Goal: Task Accomplishment & Management: Use online tool/utility

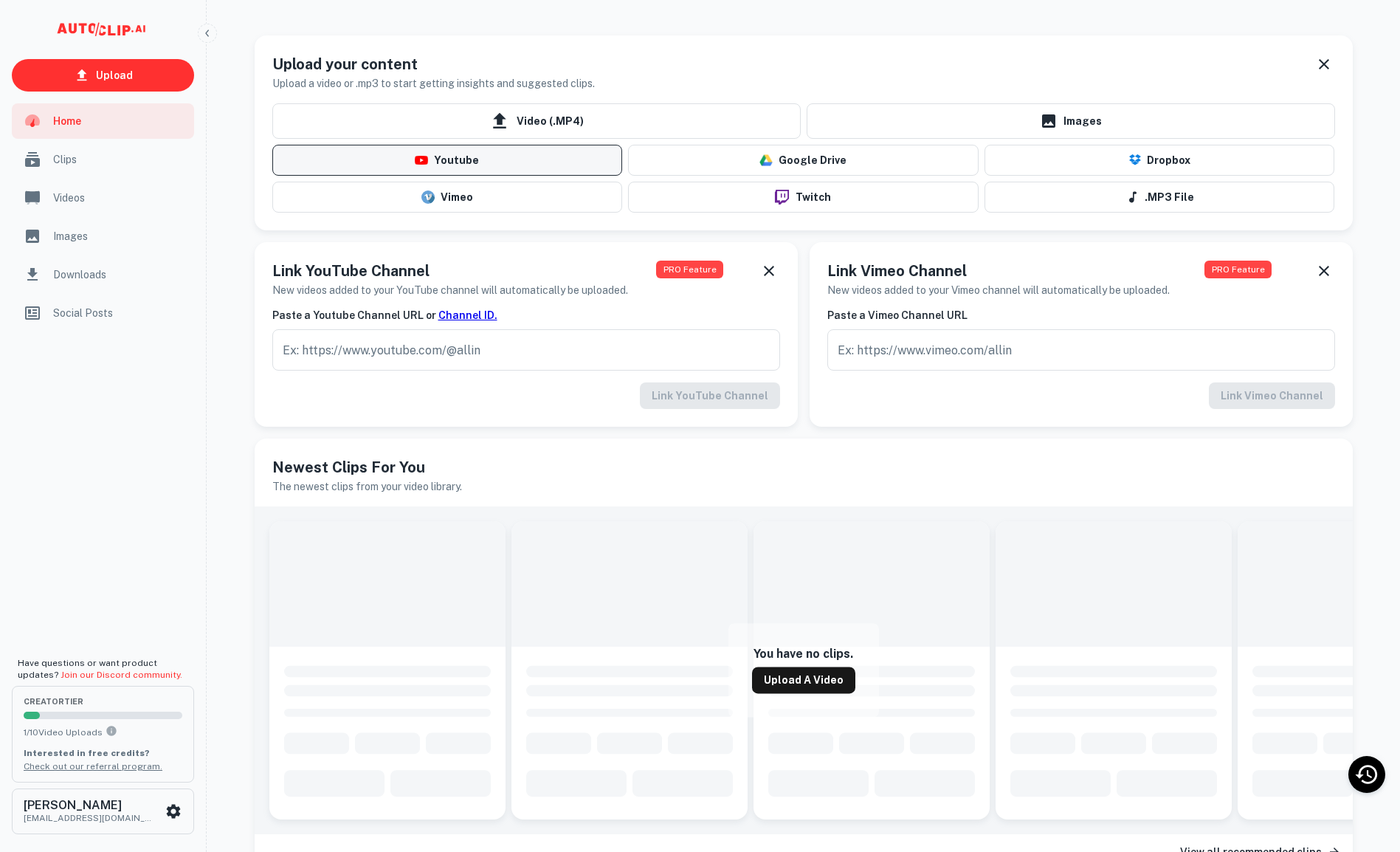
click at [521, 162] on button "Youtube" at bounding box center [447, 160] width 351 height 31
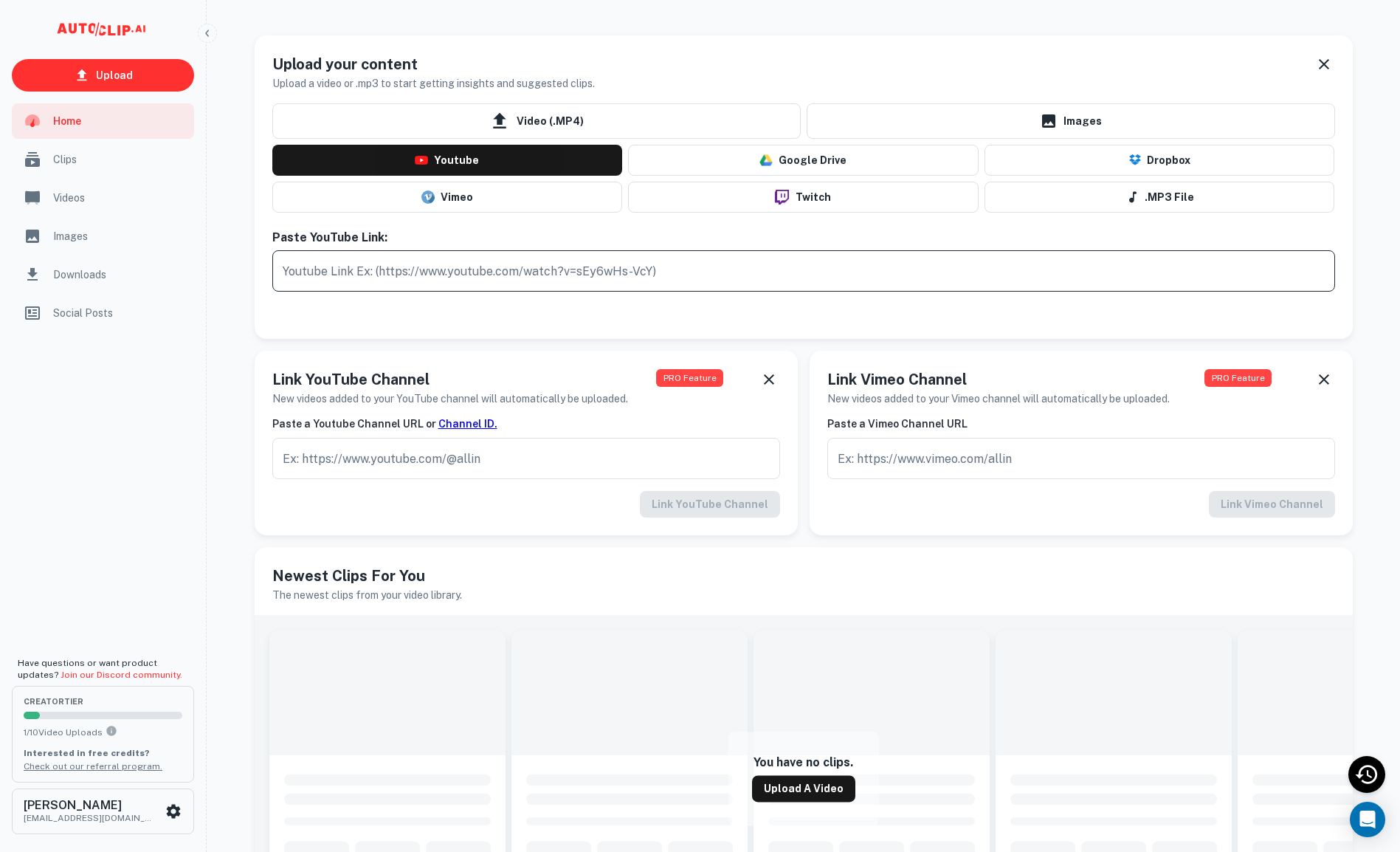
click at [450, 272] on input "text" at bounding box center [803, 271] width 1063 height 42
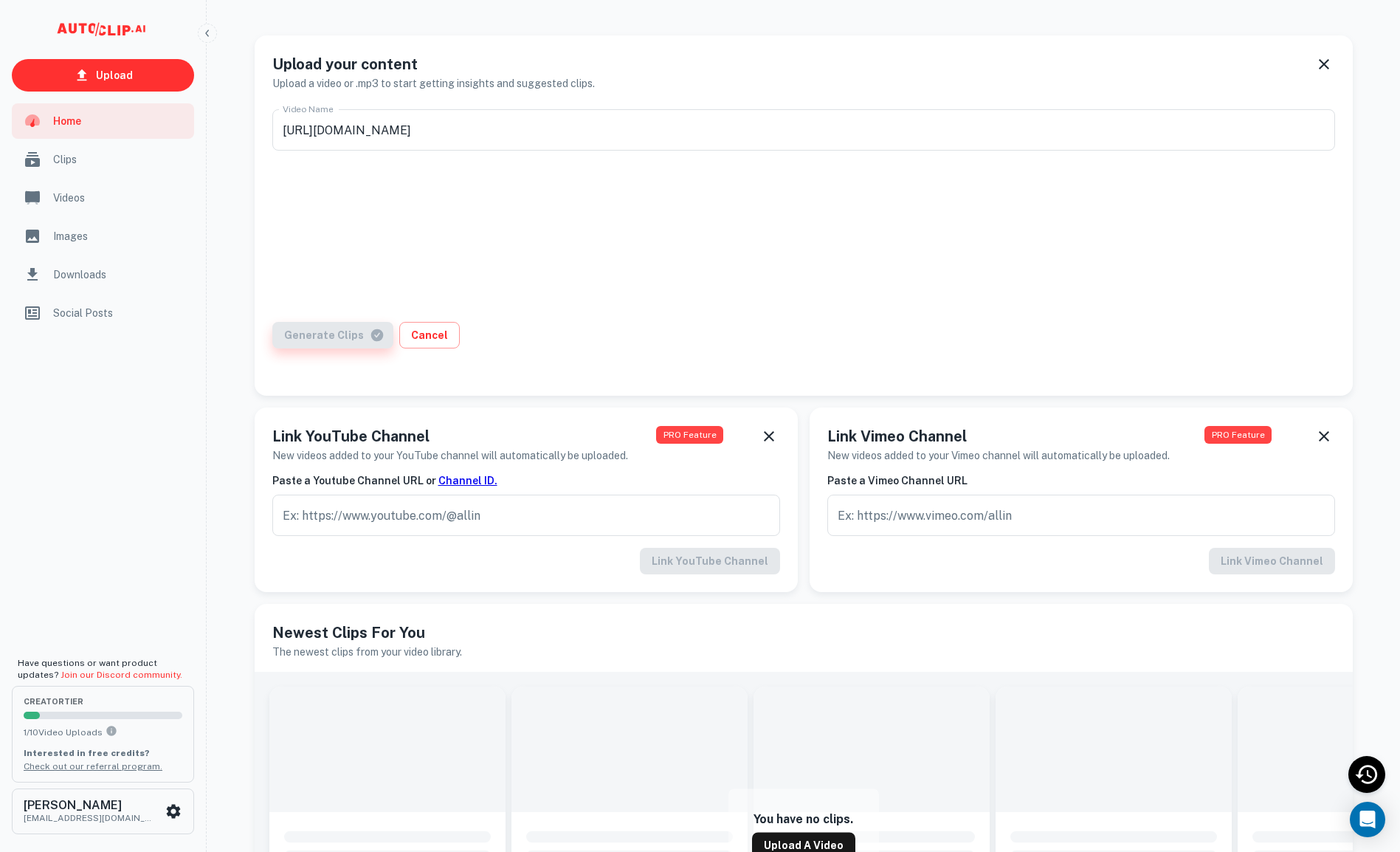
type input "如何快速記憶64卦卦象?64卦卦序圖的兩種排列方式:文王64卦的卦序圖與[PERSON_NAME]64卦序圖#易经断卦 #周易预测 #预言 #[DEMOGRA…"
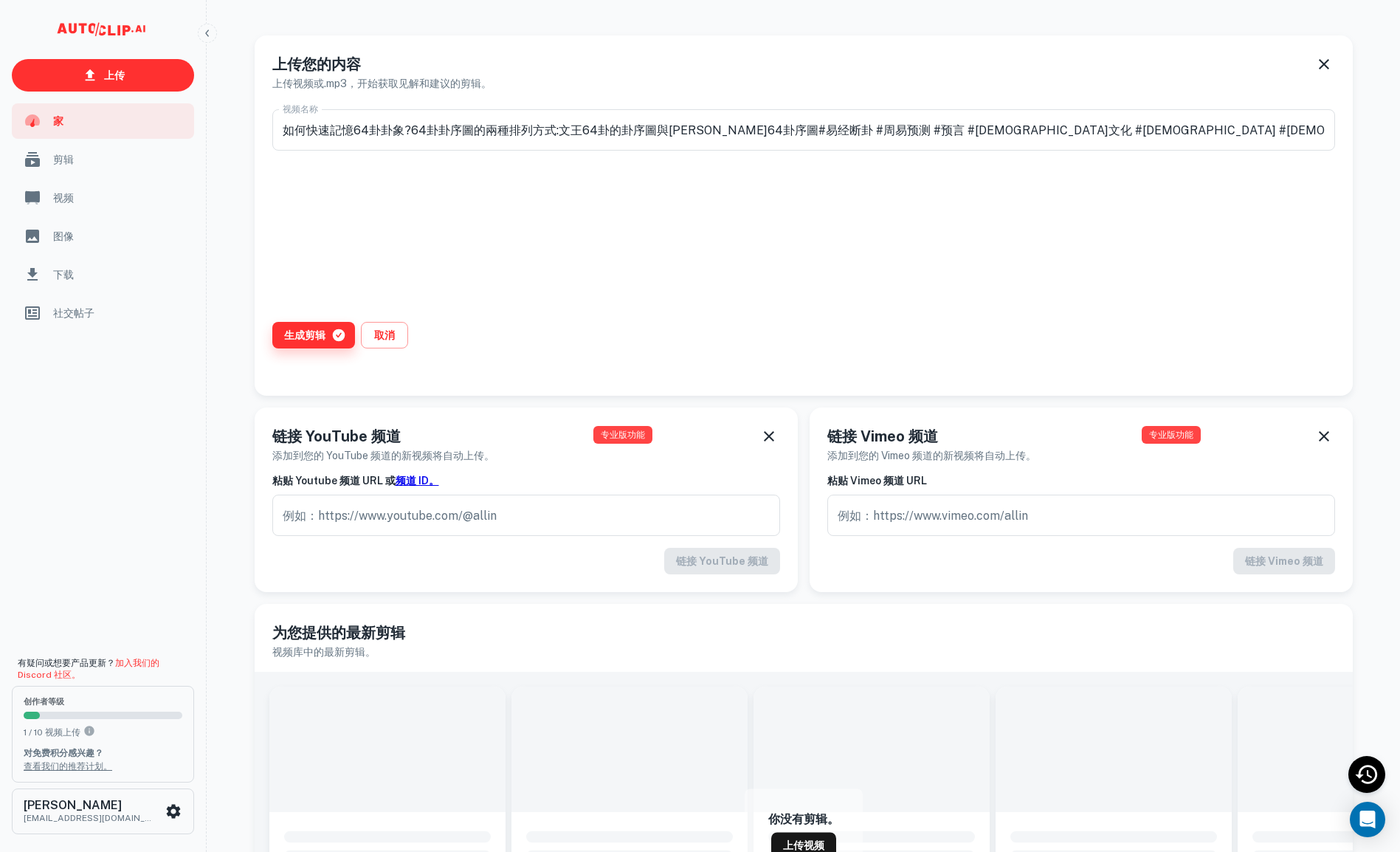
click at [308, 334] on font "生成剪辑" at bounding box center [305, 335] width 42 height 18
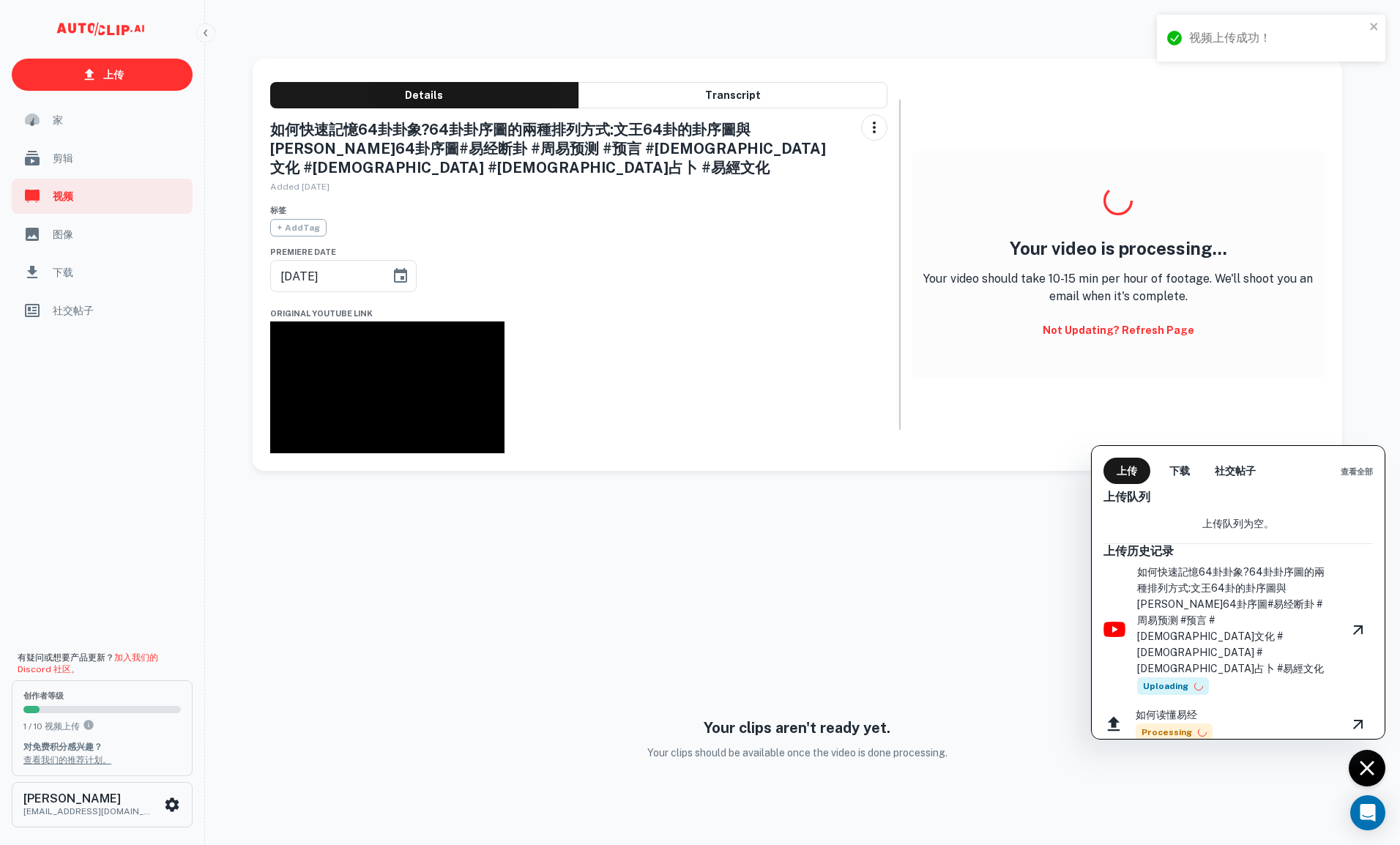
type input "[DATE]"
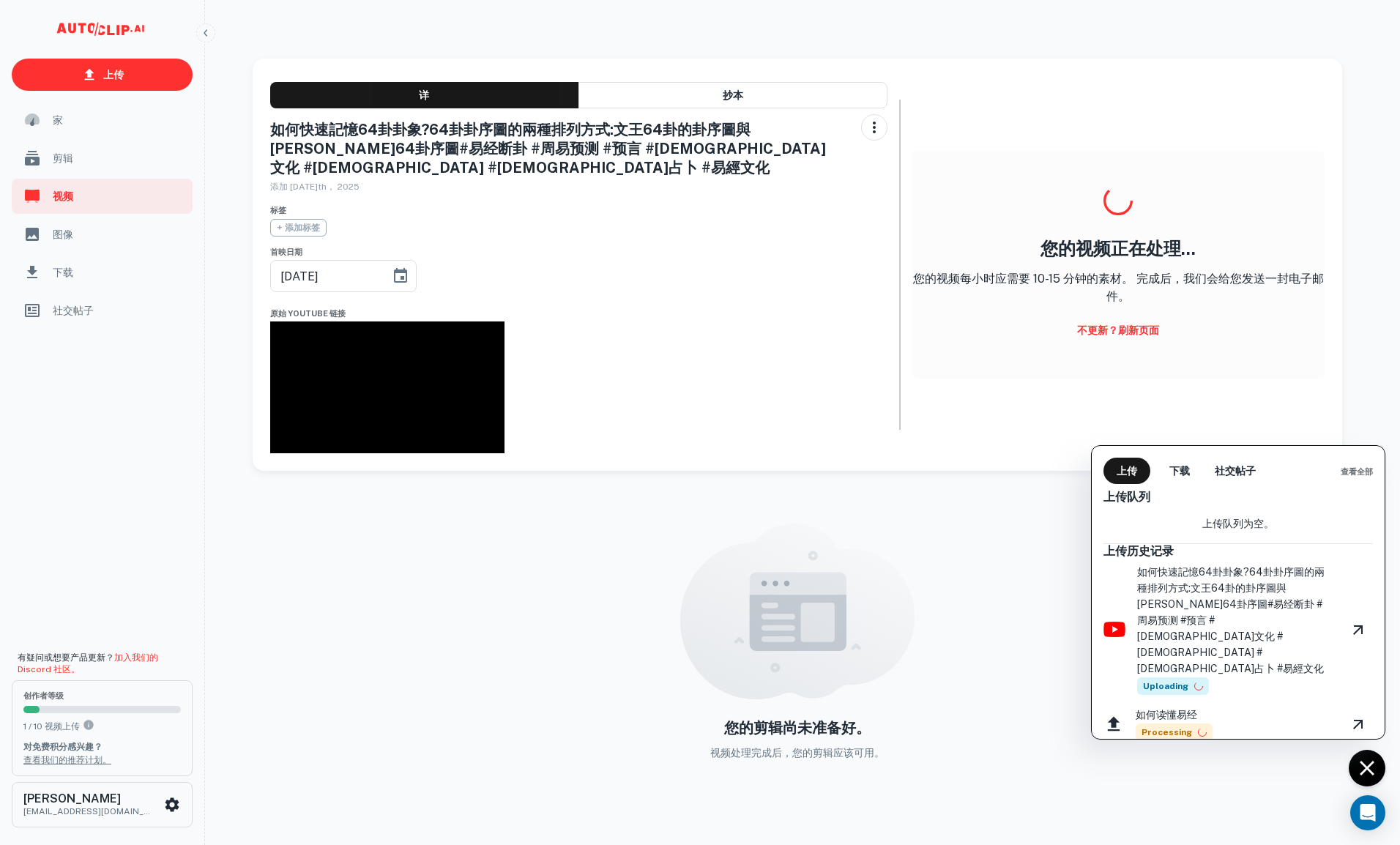
click at [332, 516] on div at bounding box center [700, 422] width 1400 height 845
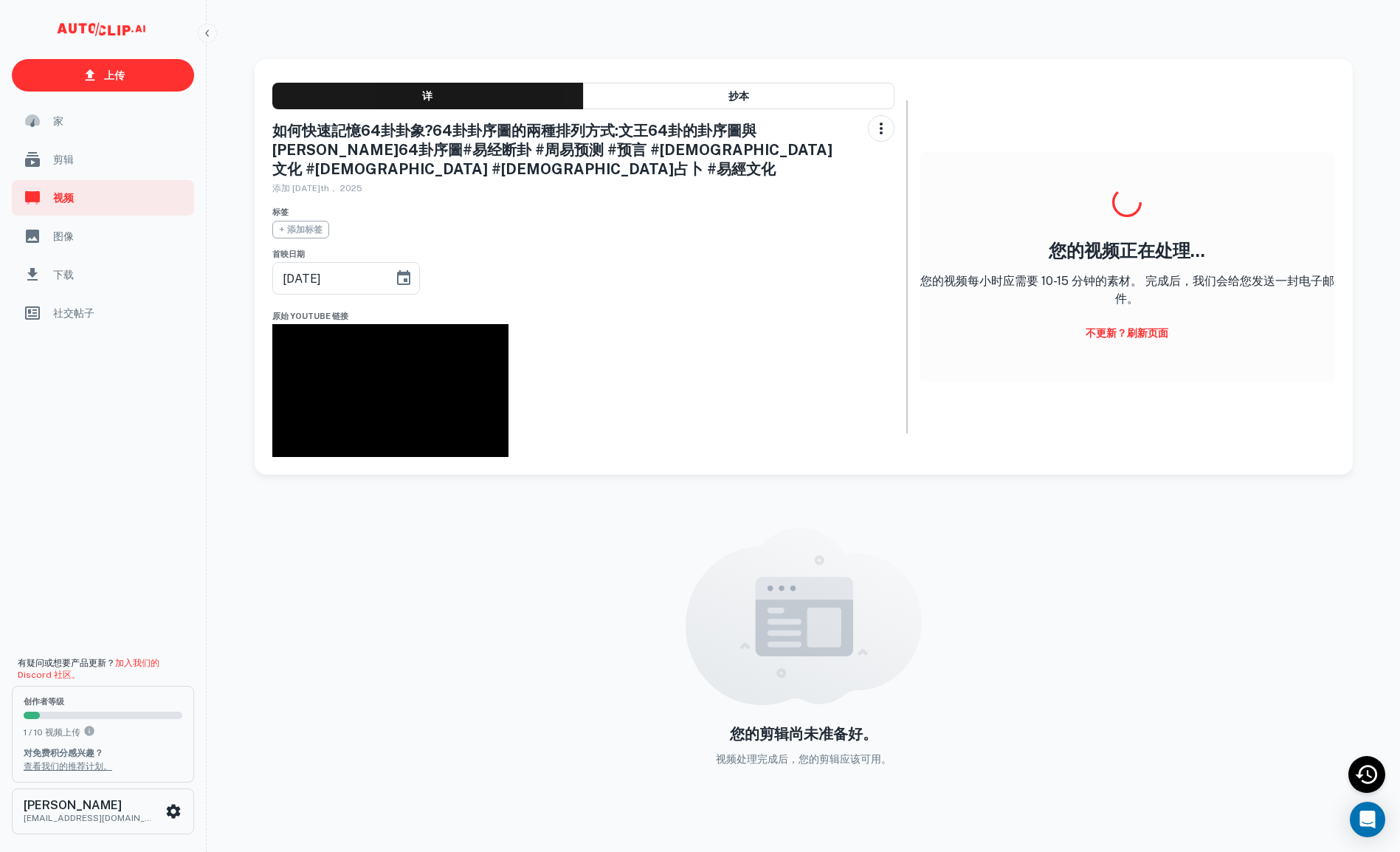
click at [73, 151] on span "剪辑" at bounding box center [119, 159] width 132 height 16
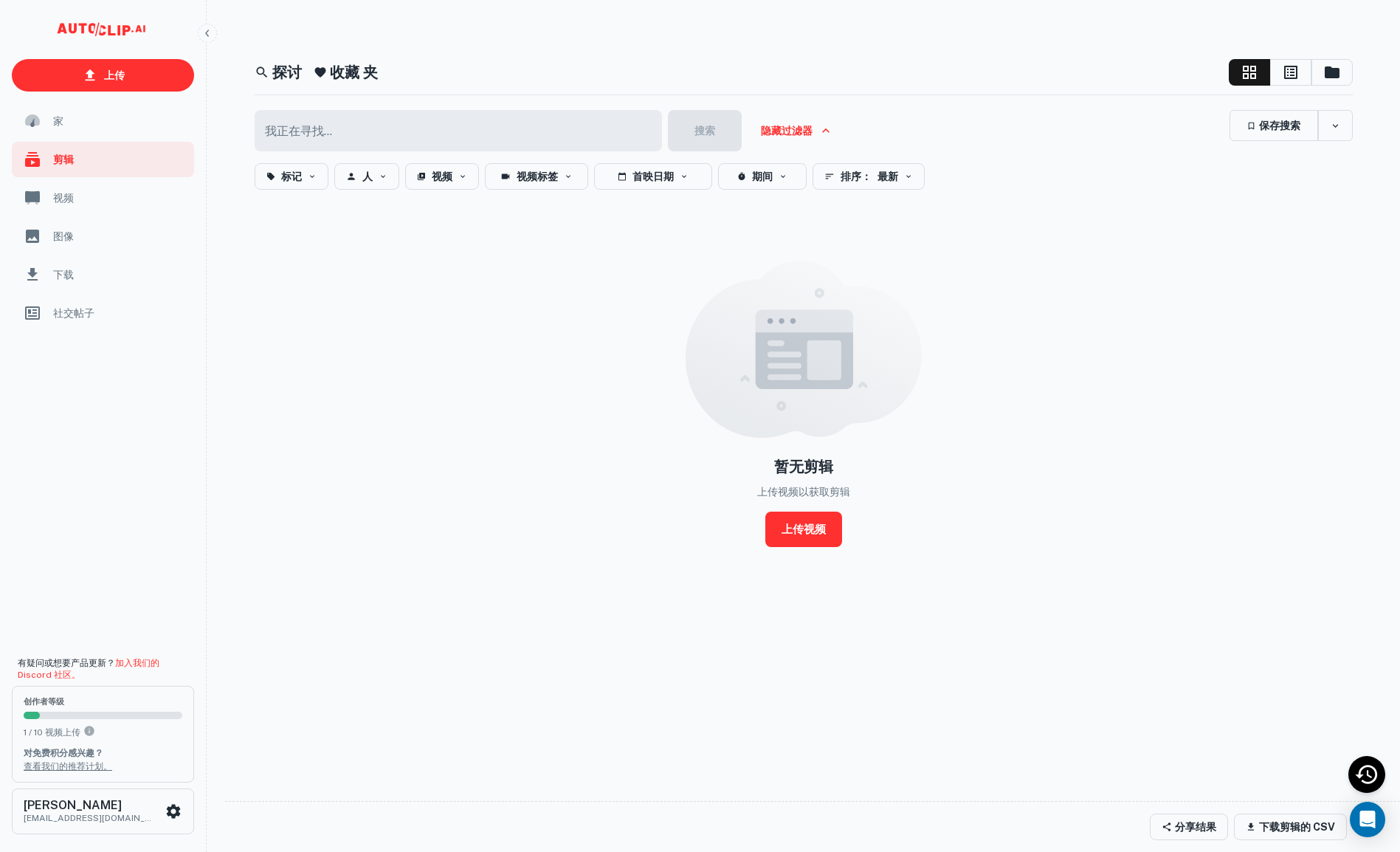
click at [356, 78] on h5 "收藏 夹" at bounding box center [354, 73] width 48 height 22
click at [285, 76] on h5 "探讨" at bounding box center [287, 73] width 30 height 22
click at [792, 533] on link "上传视频" at bounding box center [804, 529] width 77 height 36
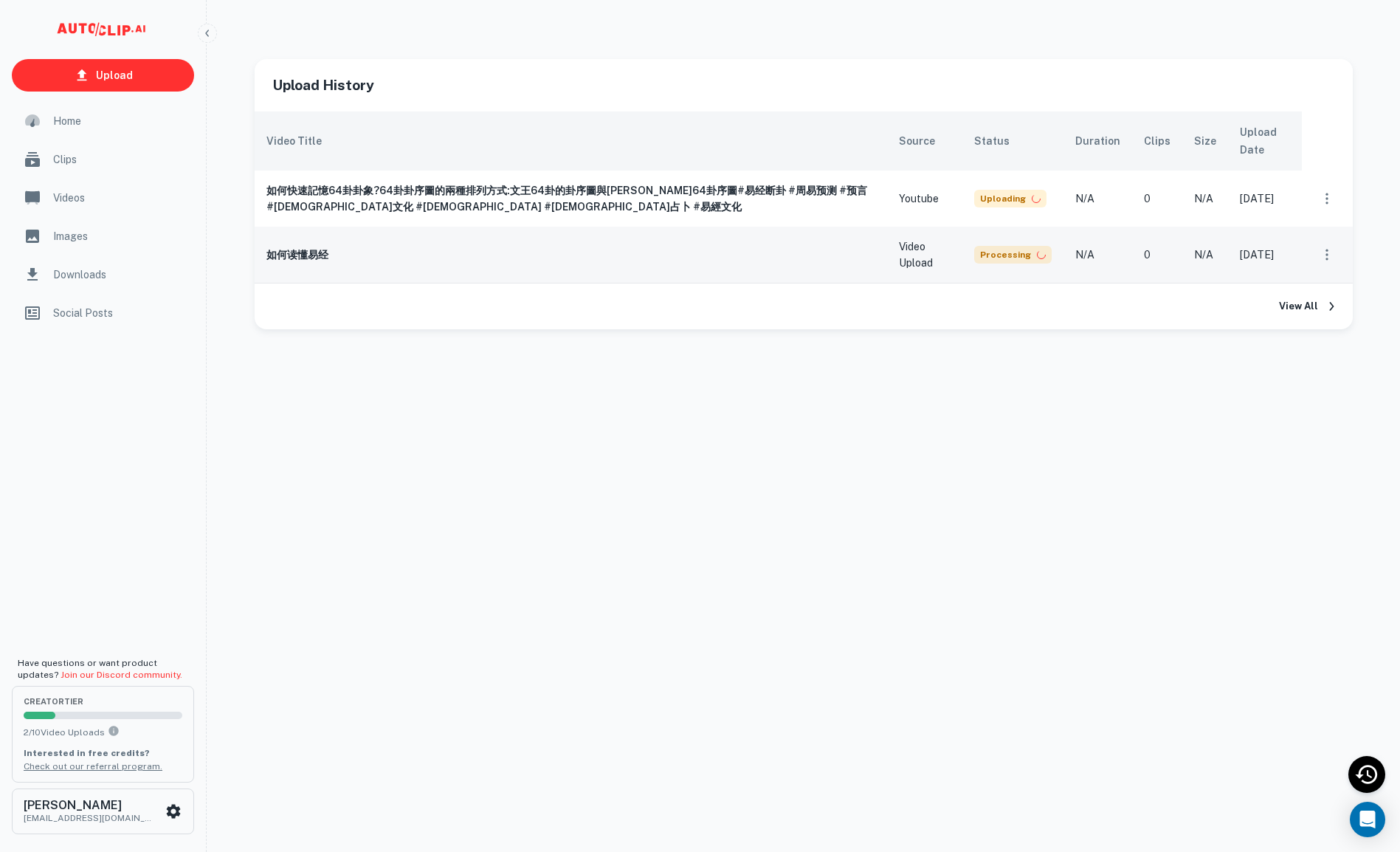
click at [915, 257] on td "Video Upload" at bounding box center [925, 255] width 76 height 56
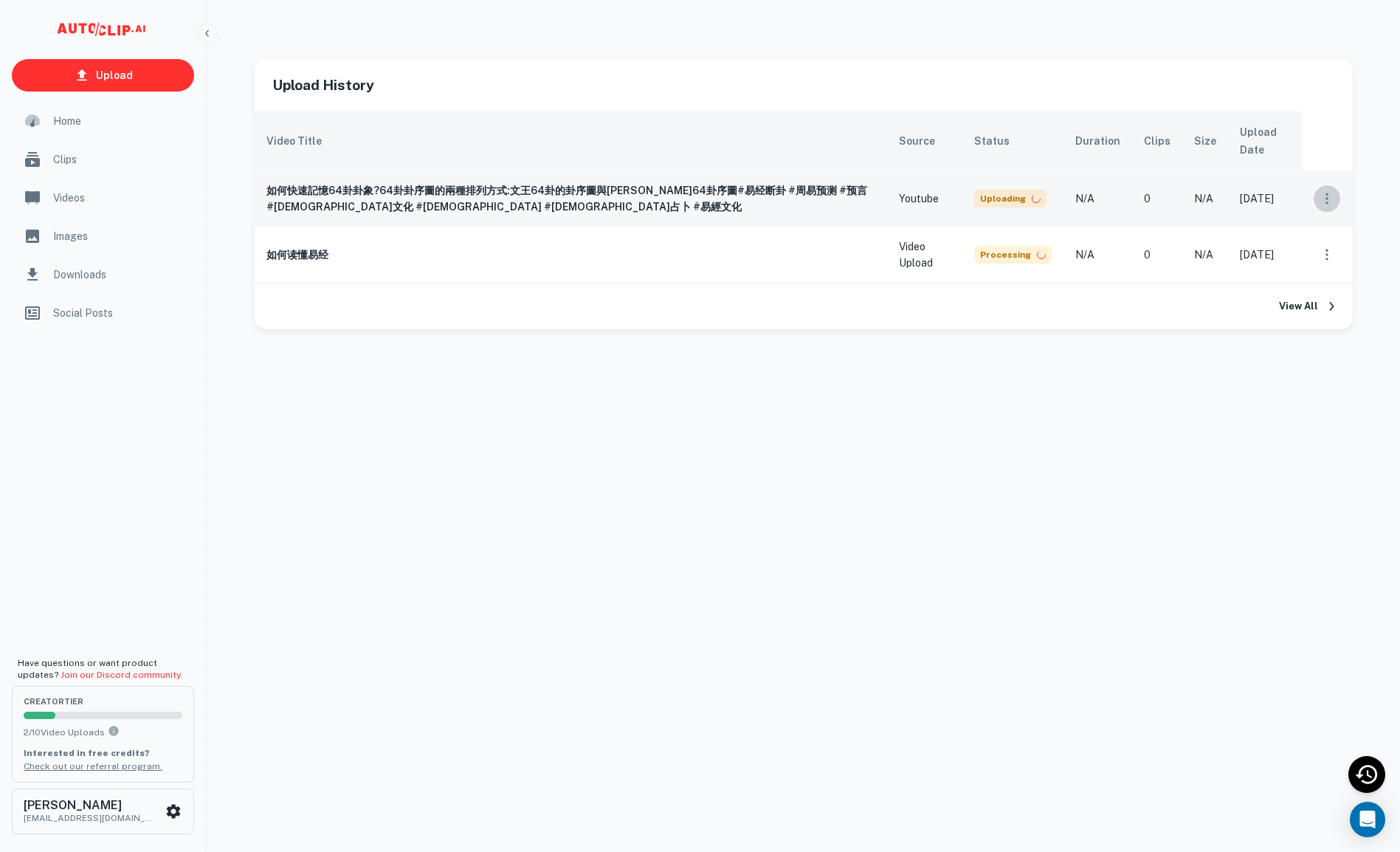
click at [1330, 205] on icon "scrollable content" at bounding box center [1327, 199] width 15 height 15
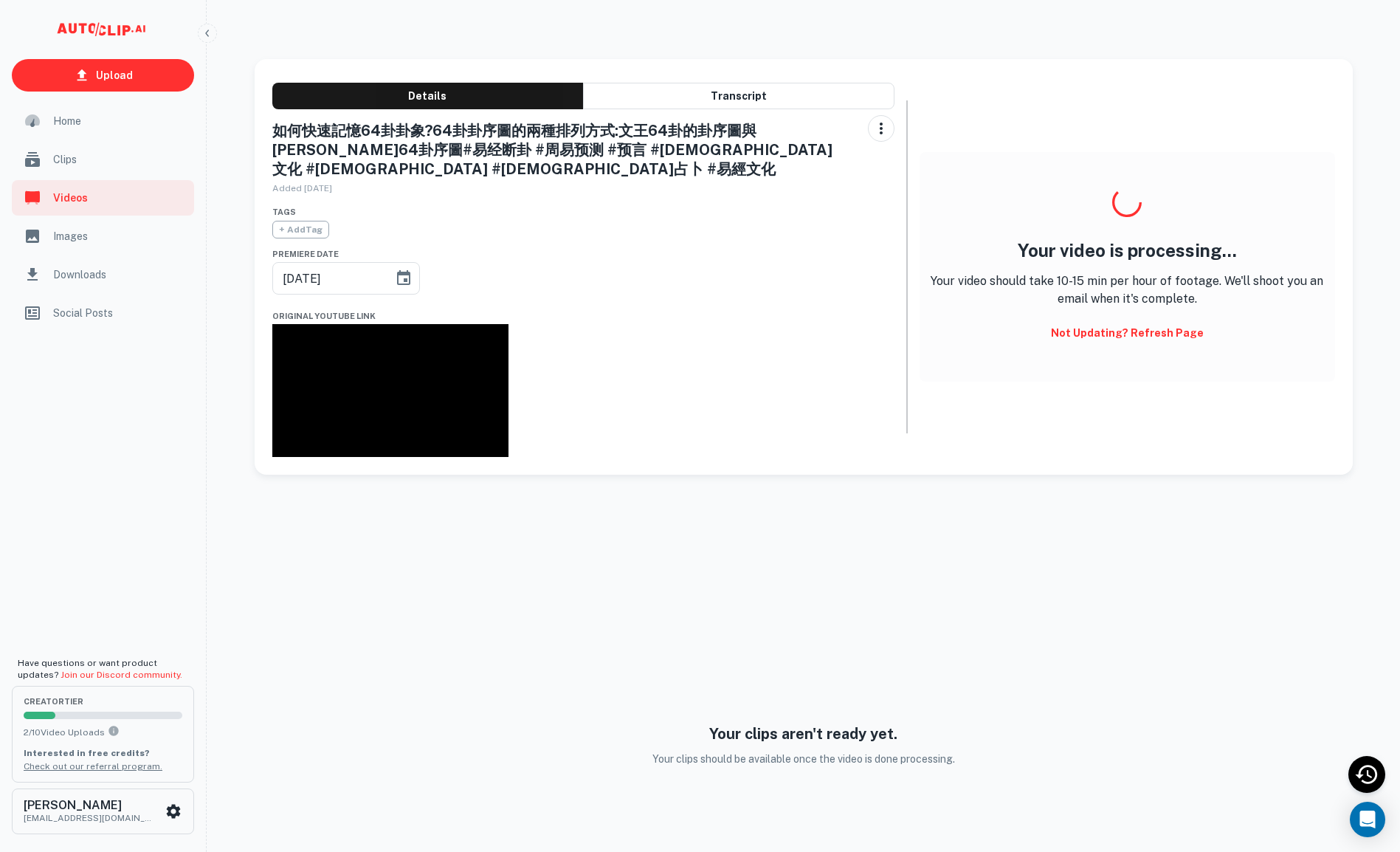
type input "[DATE]"
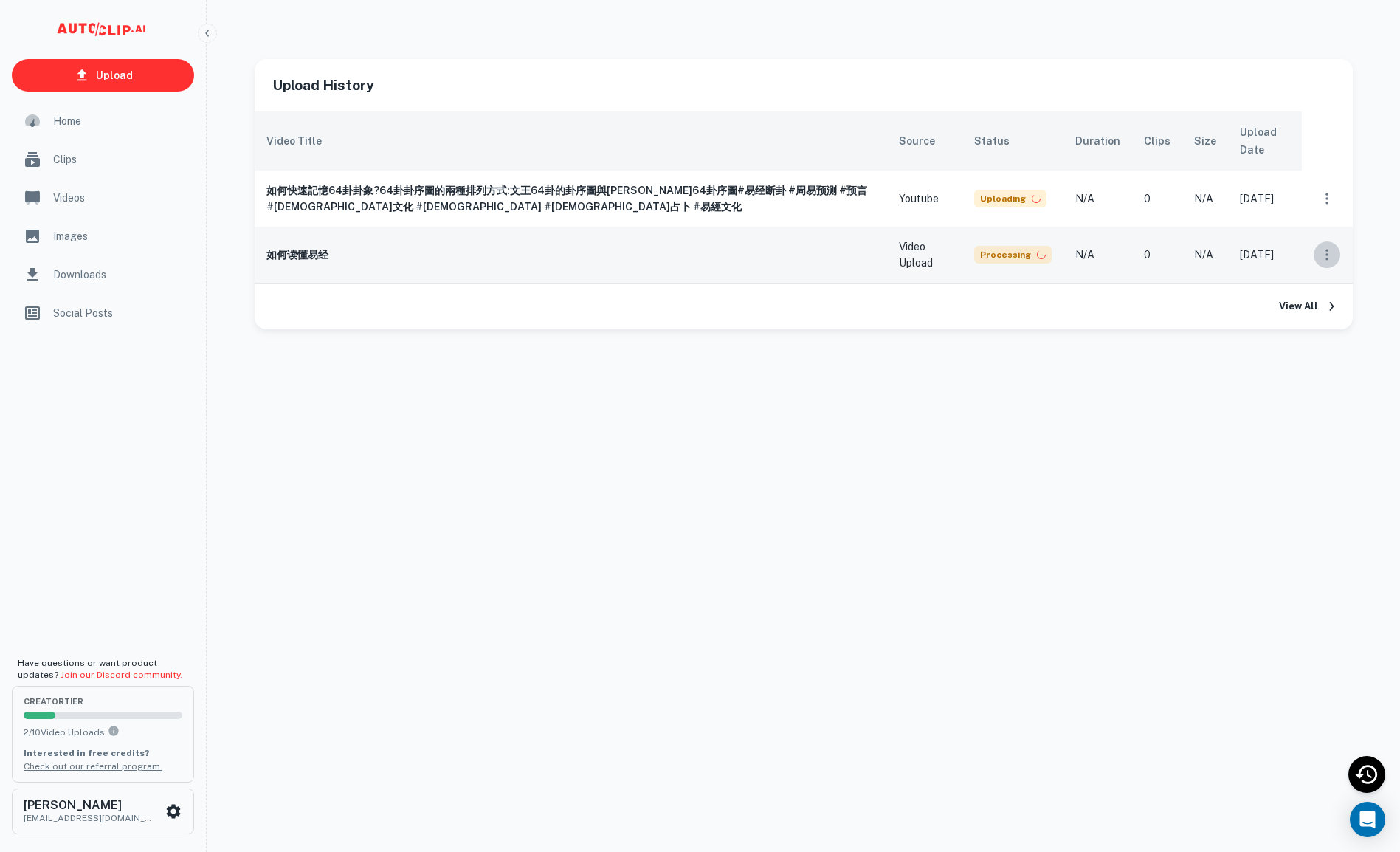
click at [1323, 257] on icon "scrollable content" at bounding box center [1327, 255] width 15 height 15
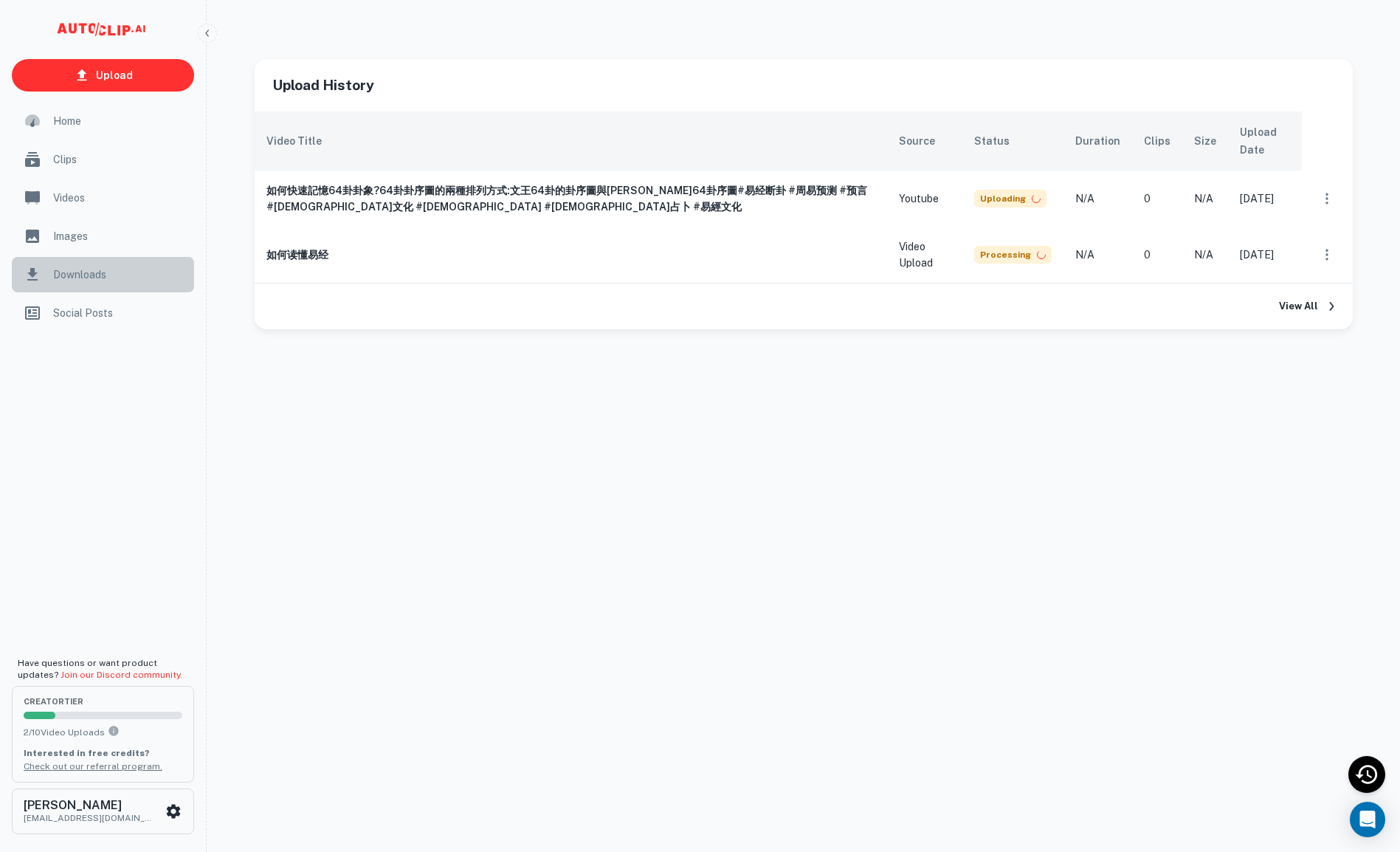
click at [68, 272] on span "Downloads" at bounding box center [119, 275] width 132 height 16
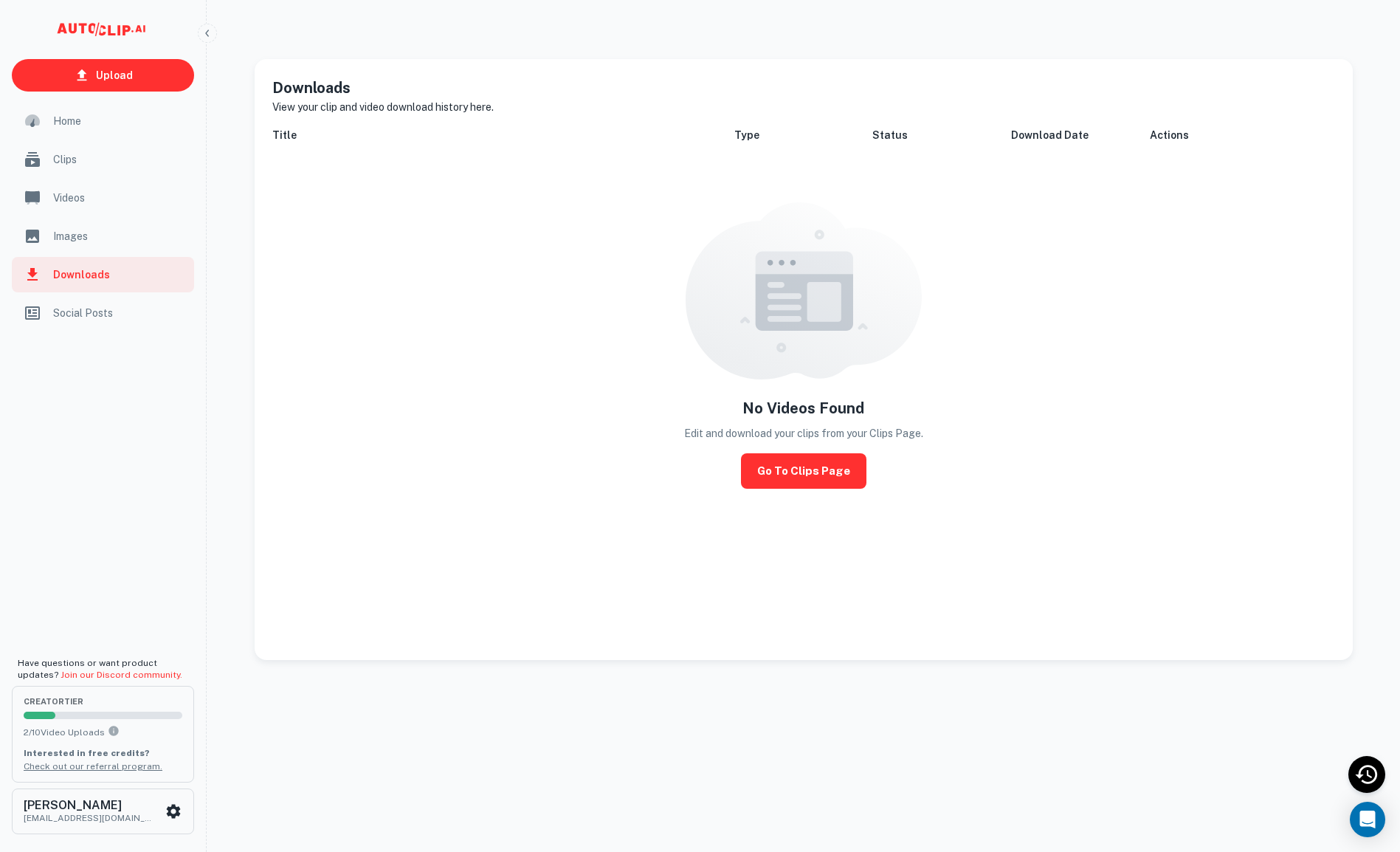
click at [62, 116] on span "Home" at bounding box center [119, 121] width 132 height 16
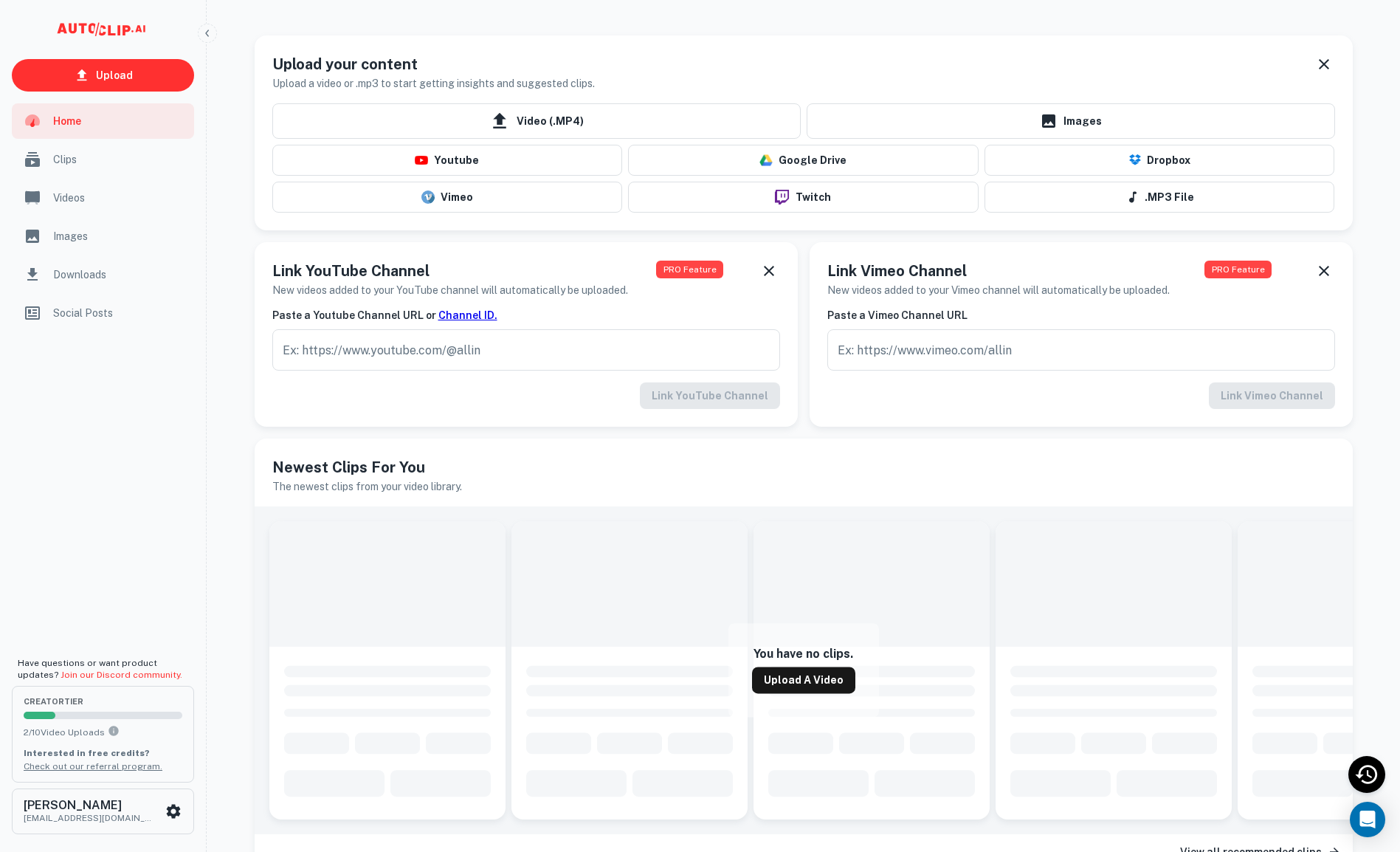
click at [104, 158] on span "Clips" at bounding box center [119, 159] width 132 height 16
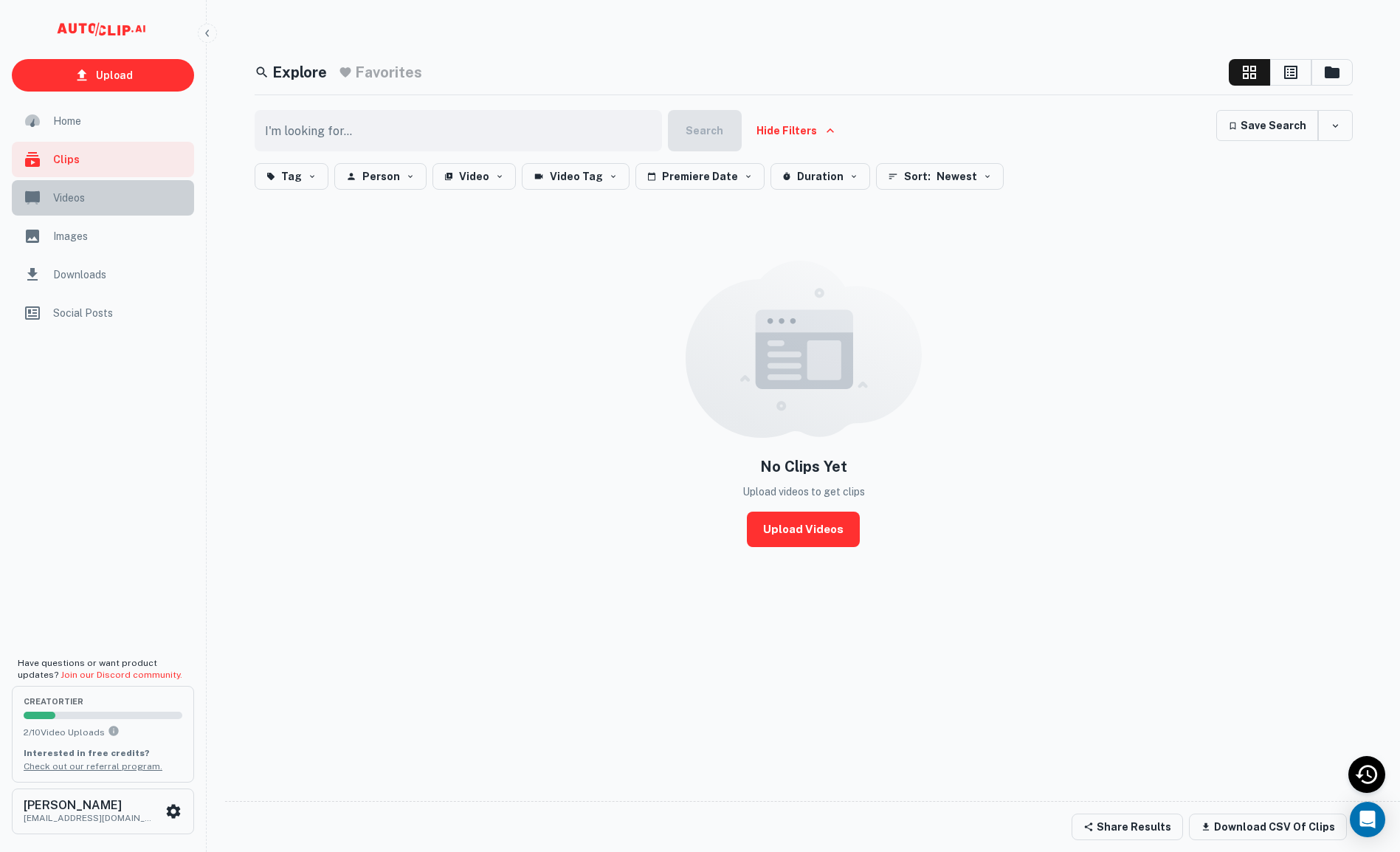
click at [102, 194] on span "Videos" at bounding box center [119, 198] width 132 height 16
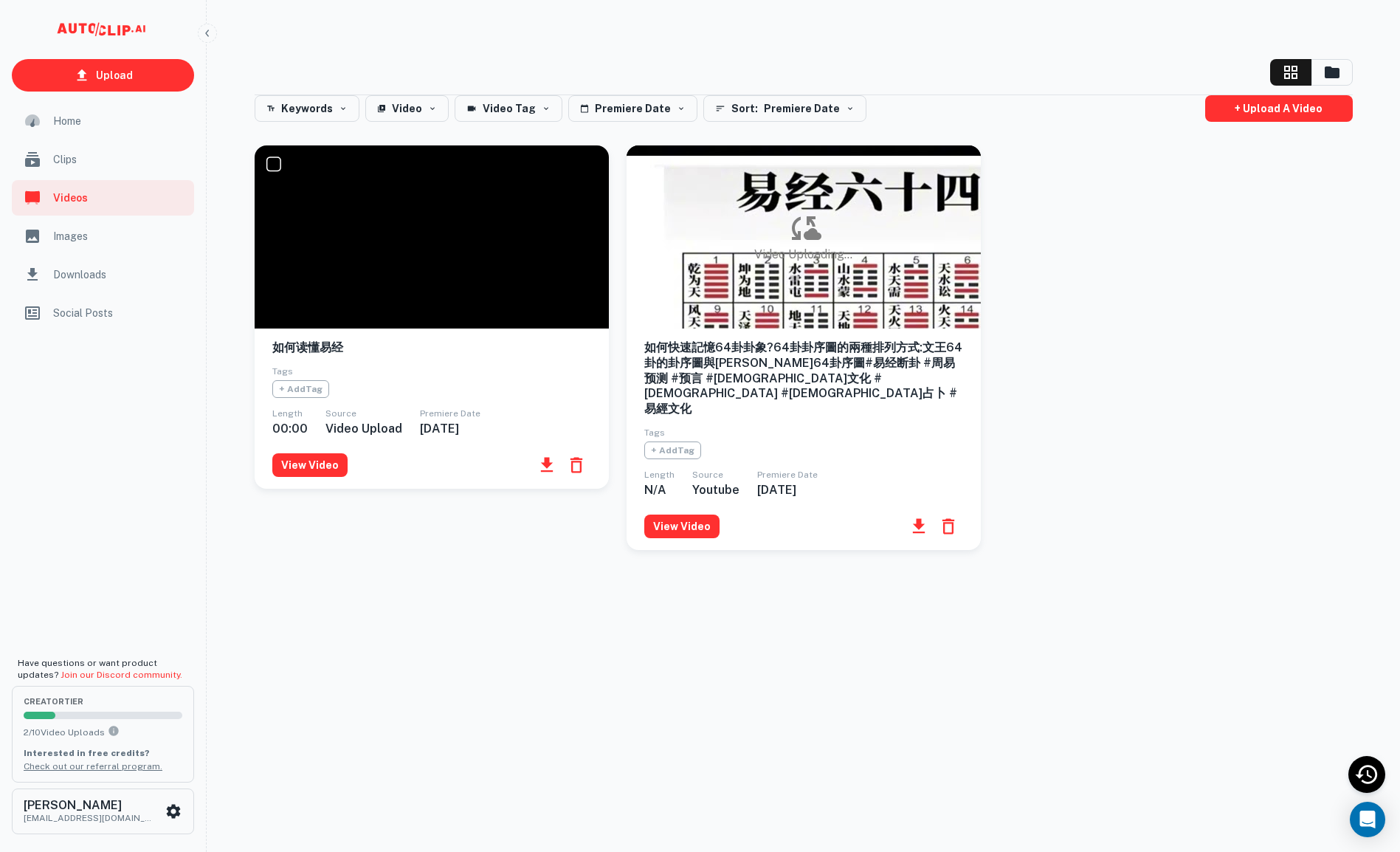
click at [398, 251] on div at bounding box center [432, 237] width 354 height 183
click at [313, 469] on button "View Video" at bounding box center [310, 465] width 76 height 24
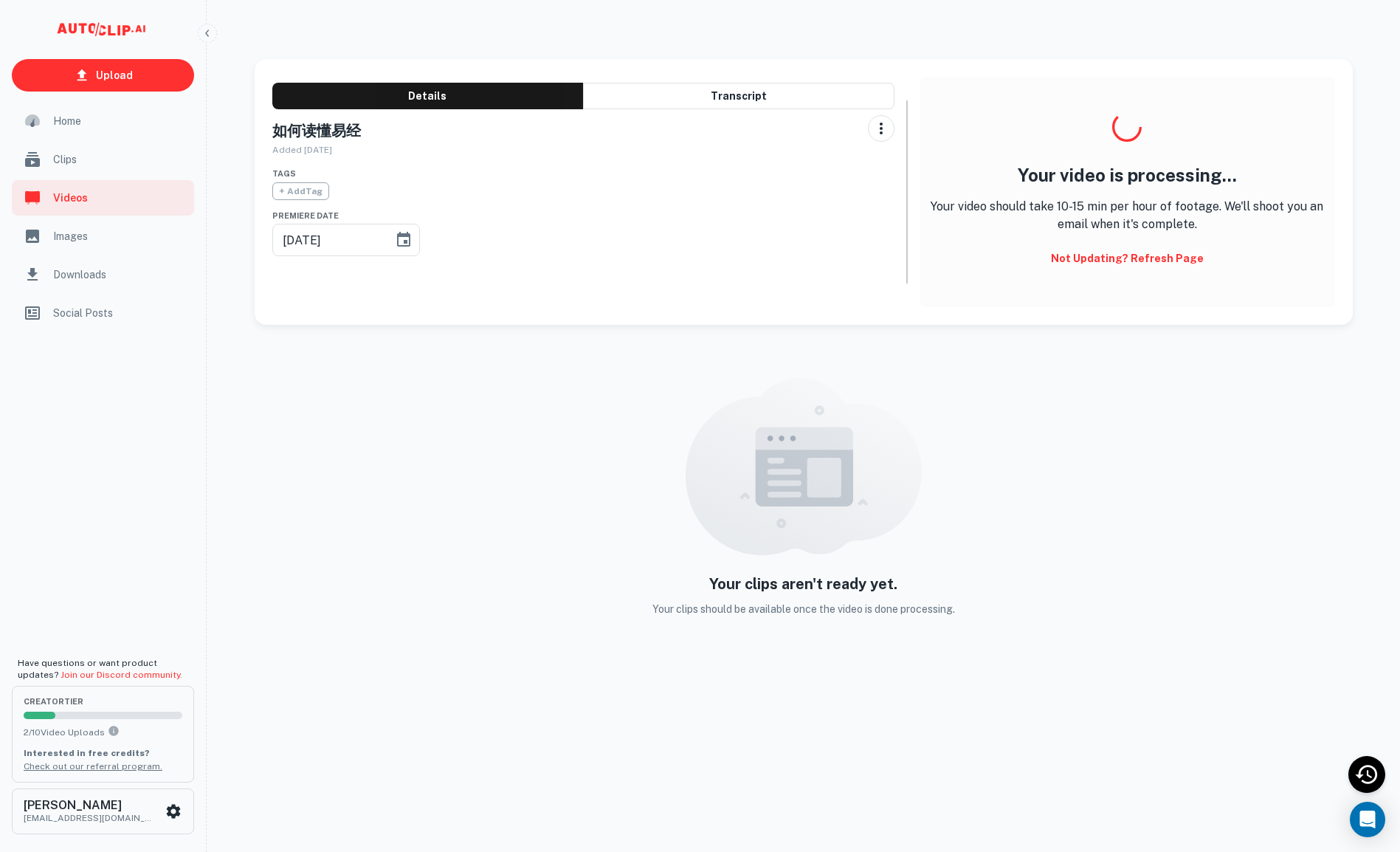
click at [65, 196] on span "Videos" at bounding box center [119, 198] width 132 height 16
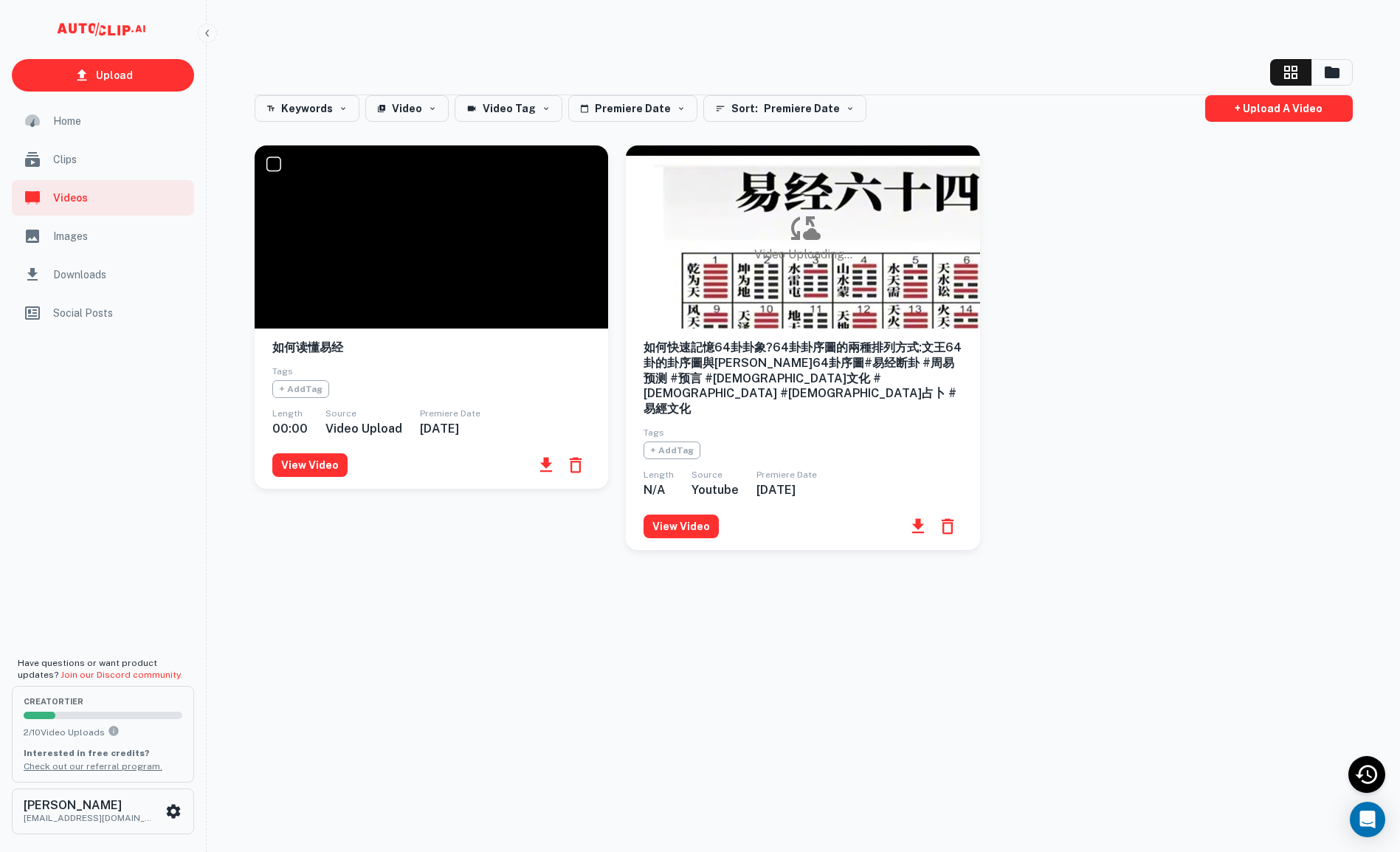
click at [719, 248] on div "Video Uploading..." at bounding box center [803, 237] width 354 height 183
click at [674, 515] on button "View Video" at bounding box center [681, 526] width 76 height 24
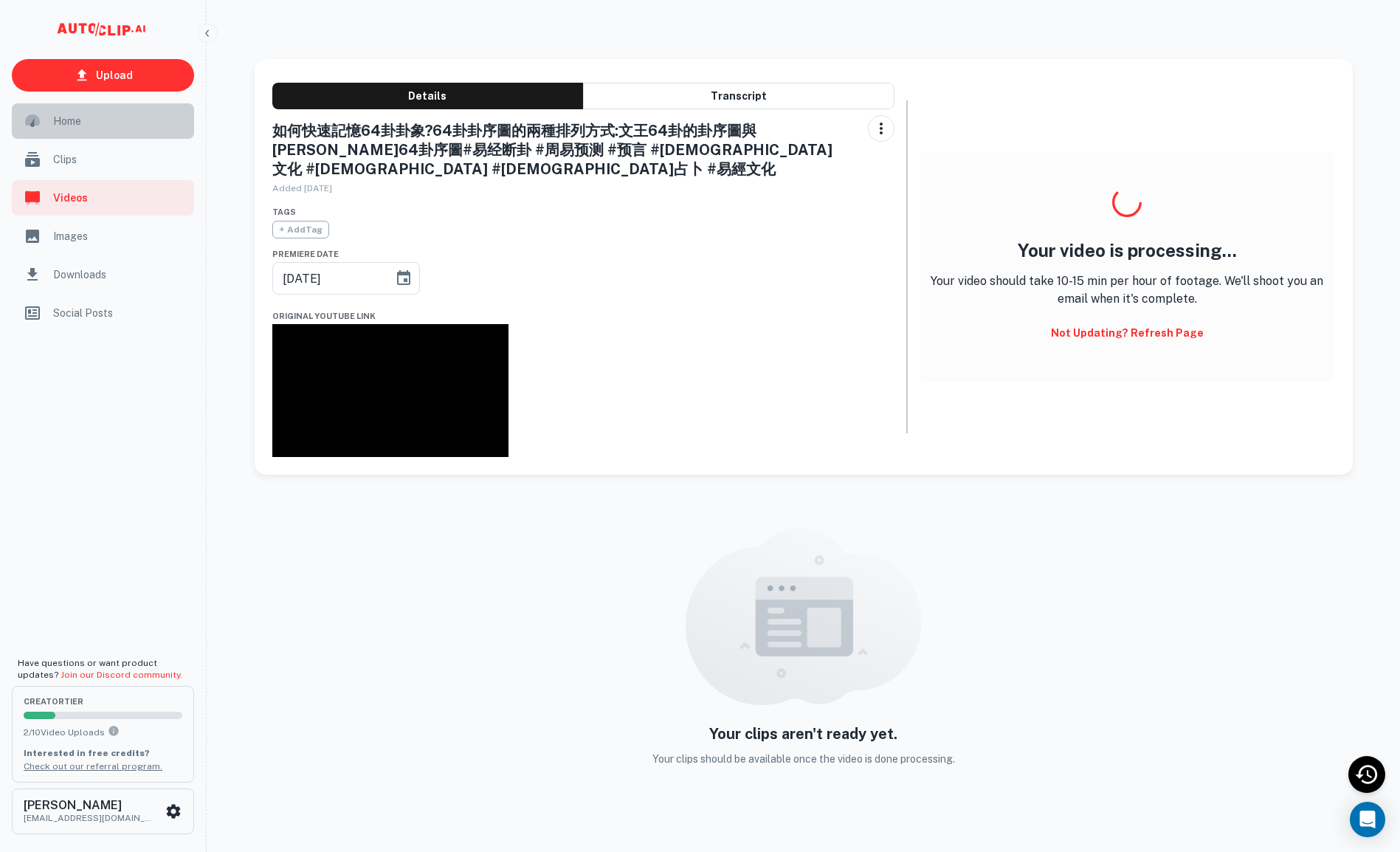
click at [103, 118] on span "Home" at bounding box center [119, 121] width 132 height 16
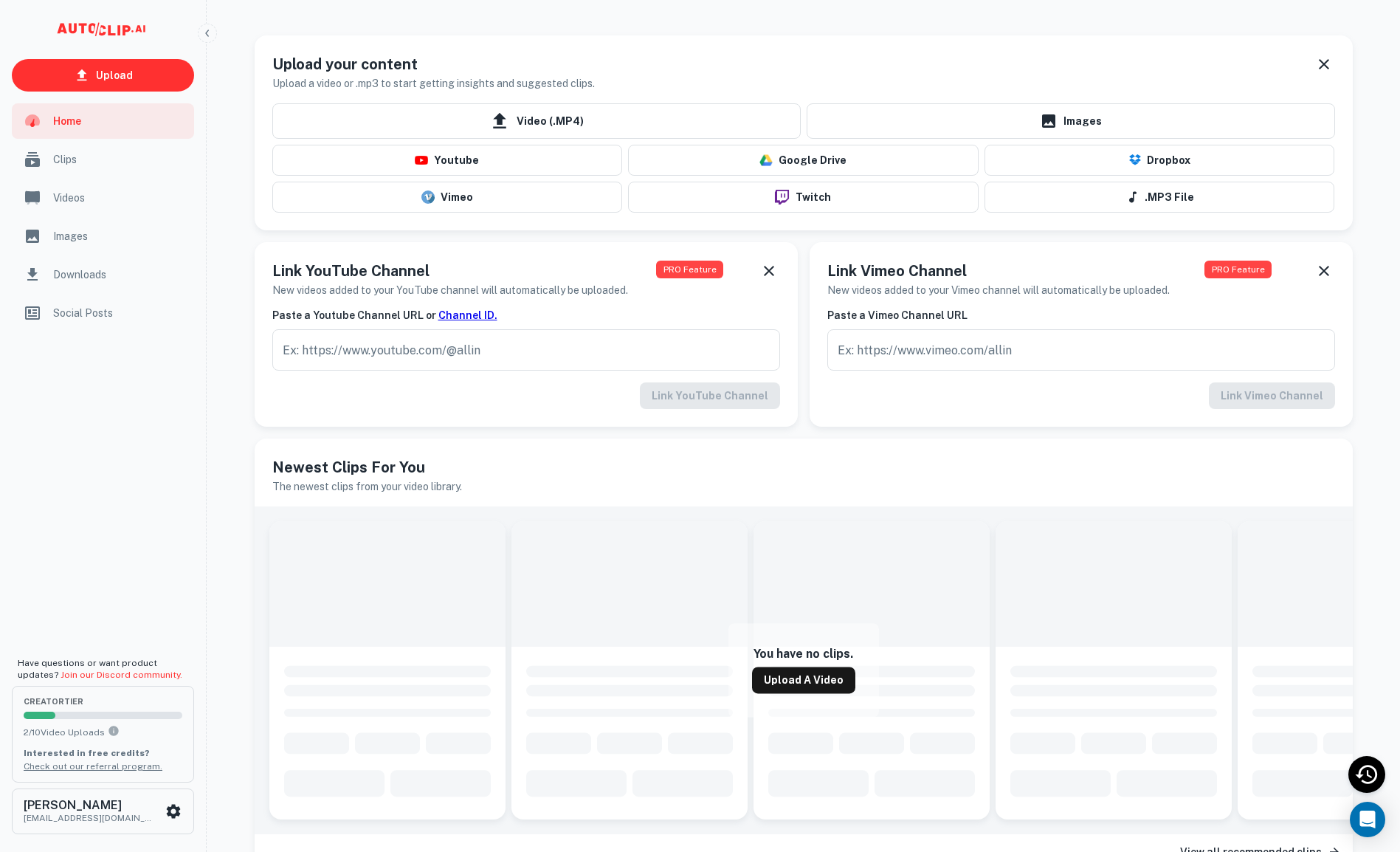
click at [70, 162] on span "Clips" at bounding box center [119, 159] width 132 height 16
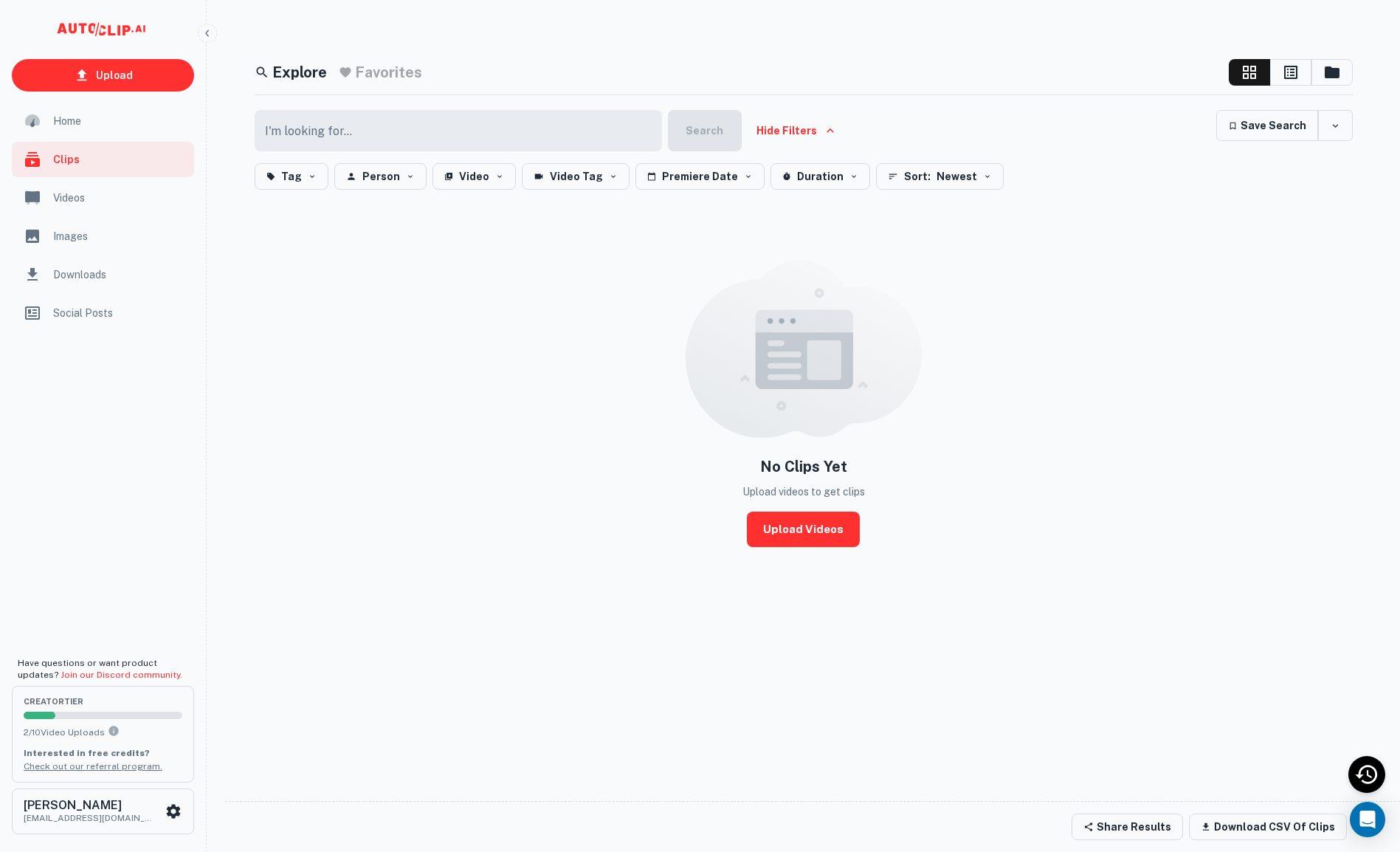
click at [83, 279] on span "Downloads" at bounding box center [119, 275] width 132 height 16
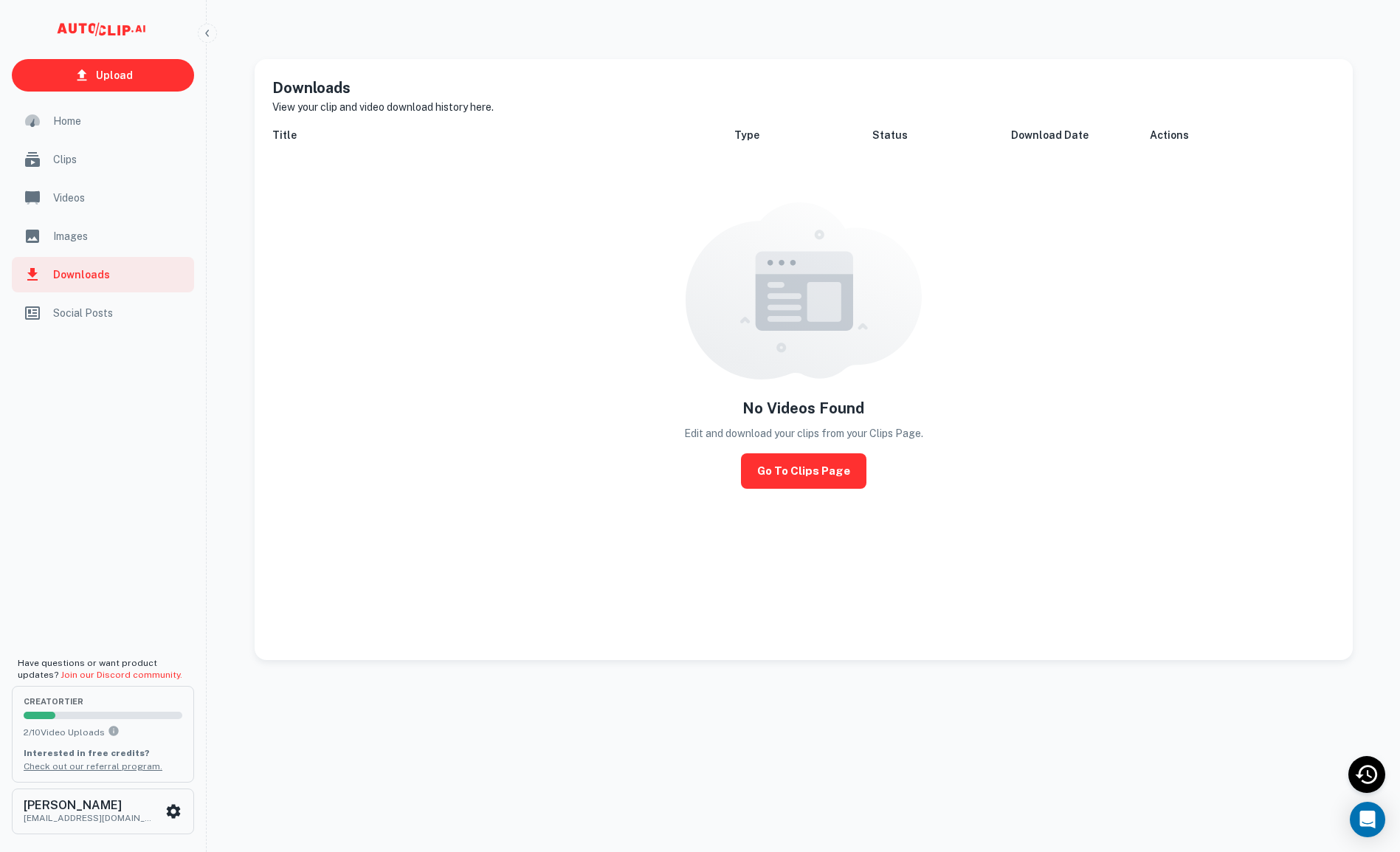
click at [87, 236] on span "Images" at bounding box center [119, 237] width 132 height 16
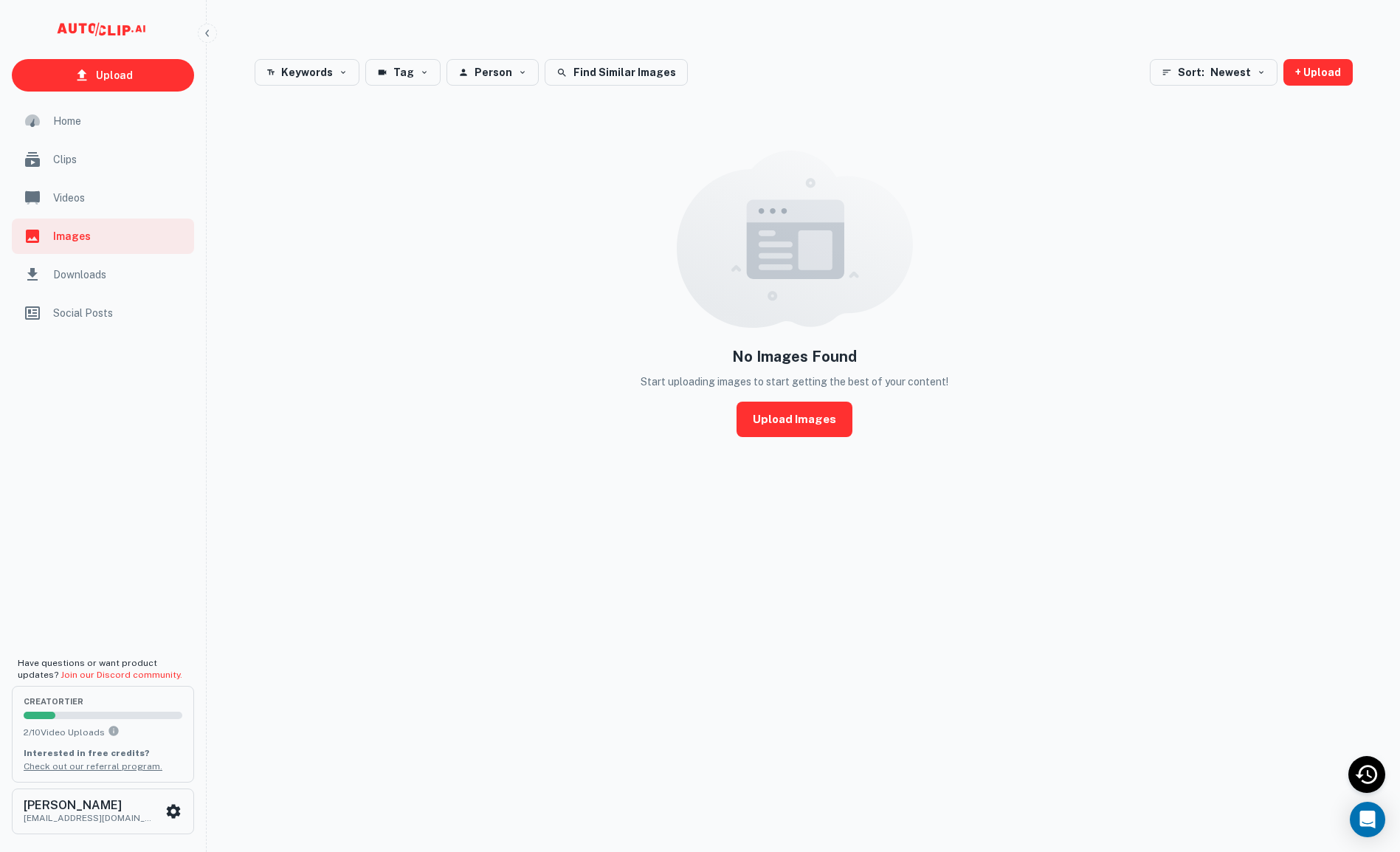
click at [84, 202] on span "Videos" at bounding box center [119, 198] width 132 height 16
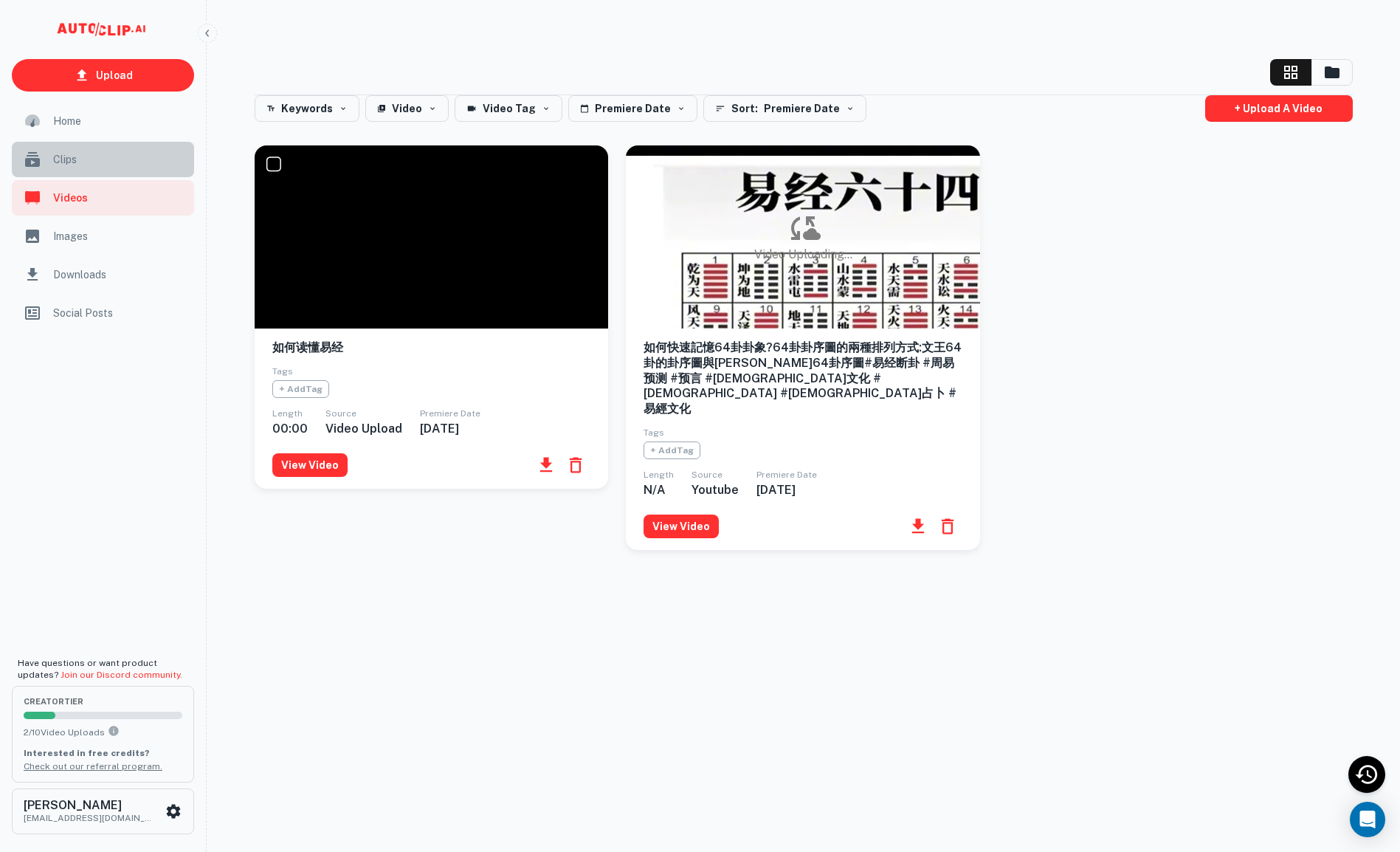
click at [110, 164] on span "Clips" at bounding box center [119, 159] width 132 height 16
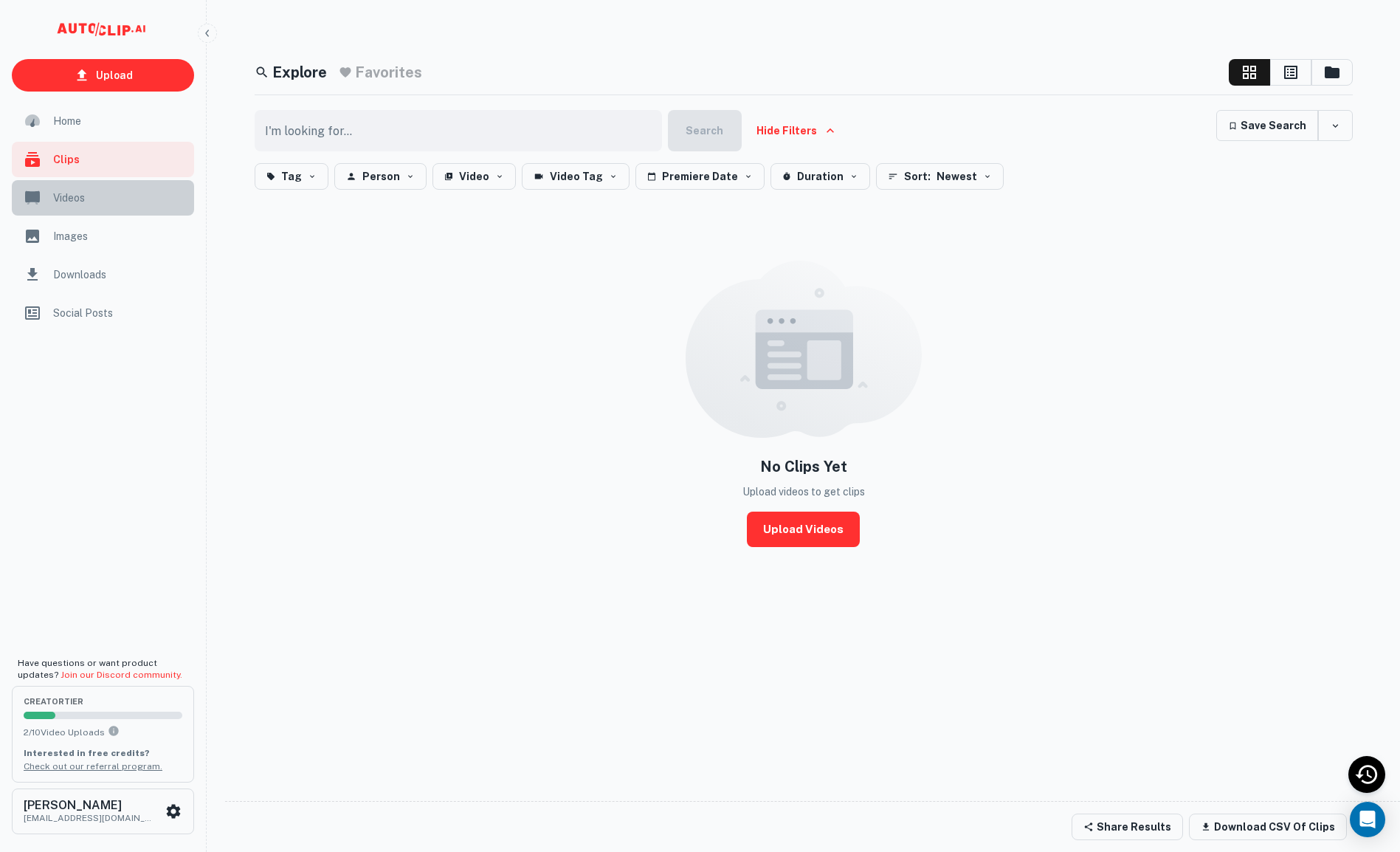
click at [101, 197] on span "Videos" at bounding box center [119, 198] width 132 height 16
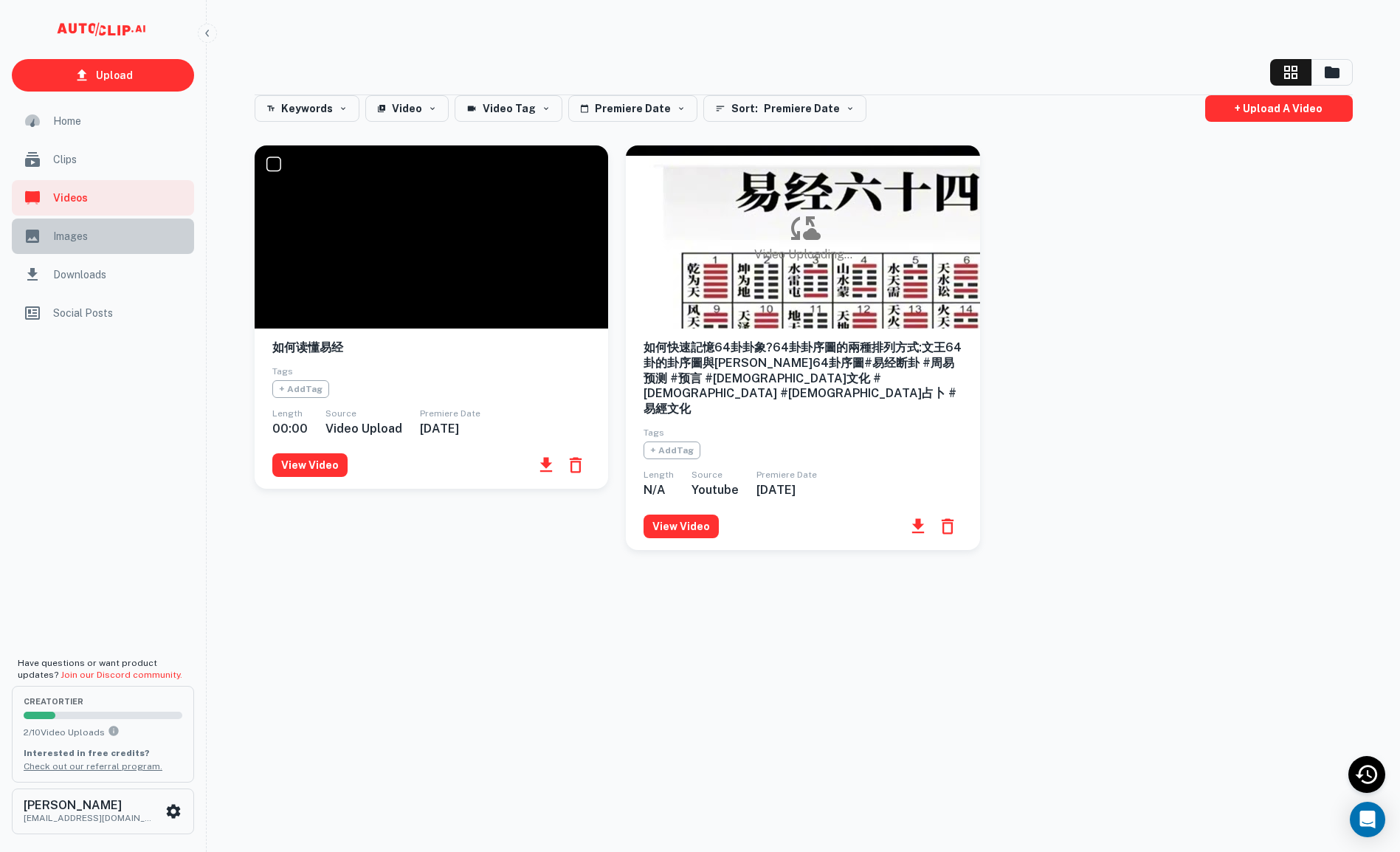
click at [102, 234] on span "Images" at bounding box center [119, 237] width 132 height 16
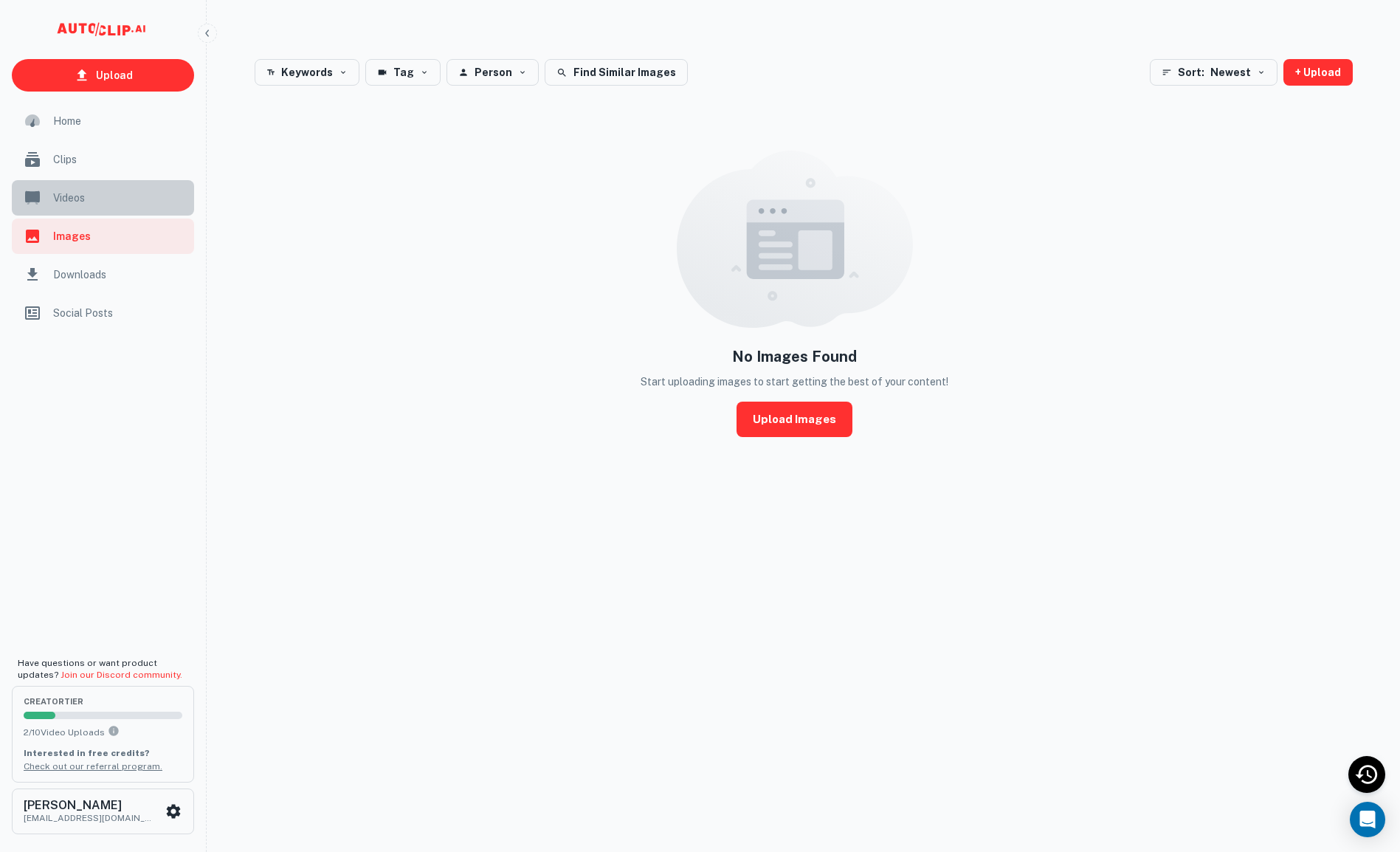
click at [90, 189] on div "Videos" at bounding box center [103, 198] width 182 height 36
